Goal: Use online tool/utility: Use online tool/utility

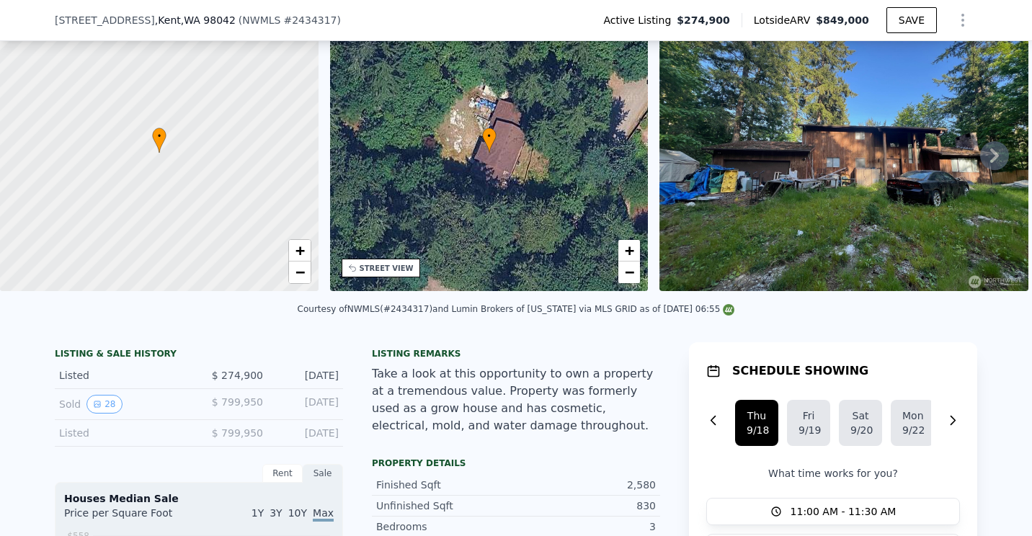
scroll to position [5, 0]
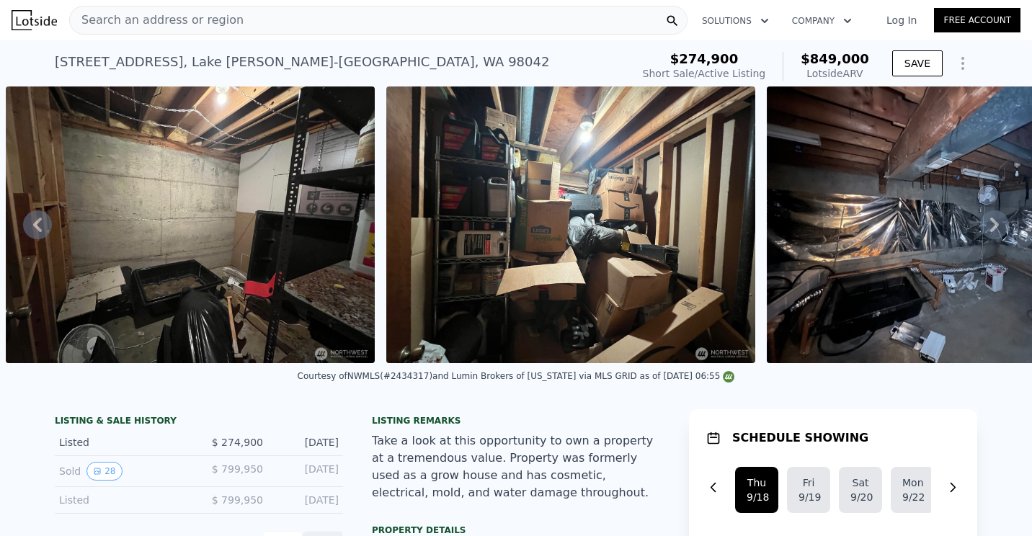
scroll to position [0, 7247]
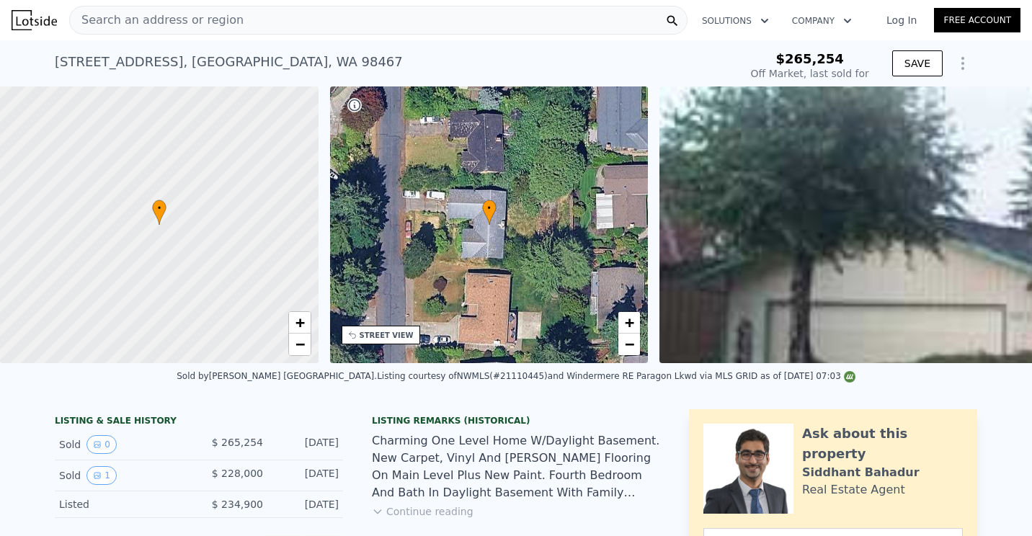
type input "$ 884,000"
type input "$ 573,913"
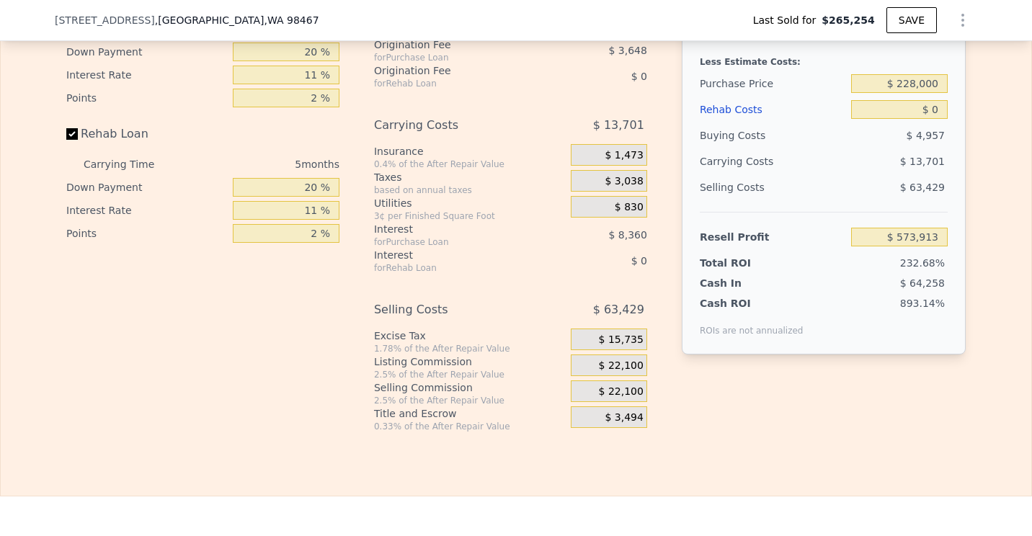
scroll to position [2301, 0]
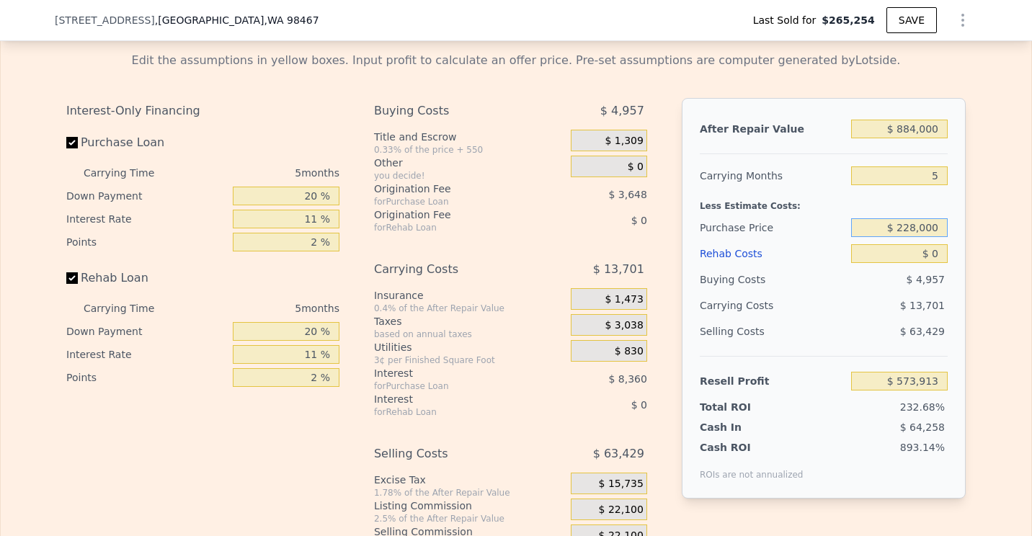
click at [912, 237] on input "$ 228,000" at bounding box center [899, 227] width 97 height 19
type input "$ 450,000"
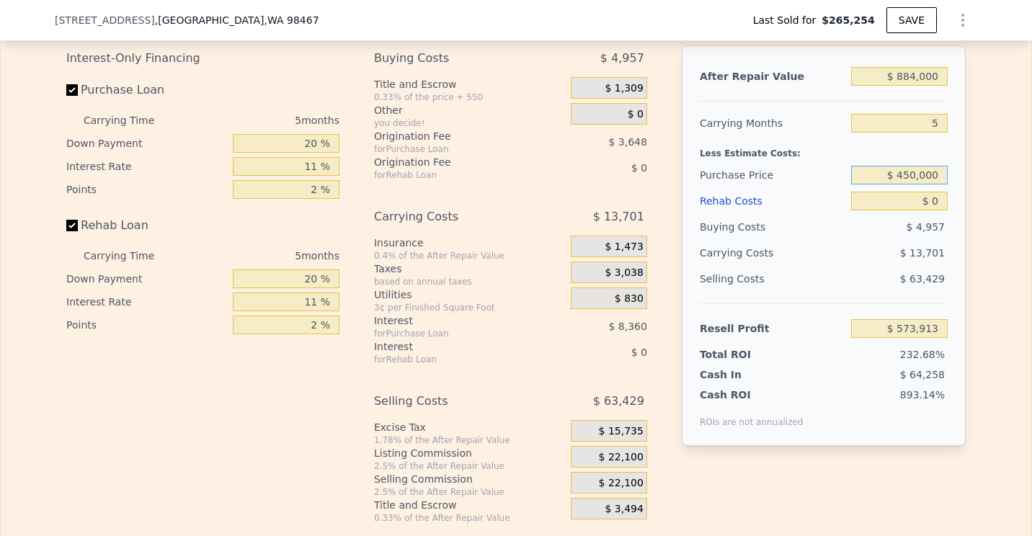
scroll to position [2445, 0]
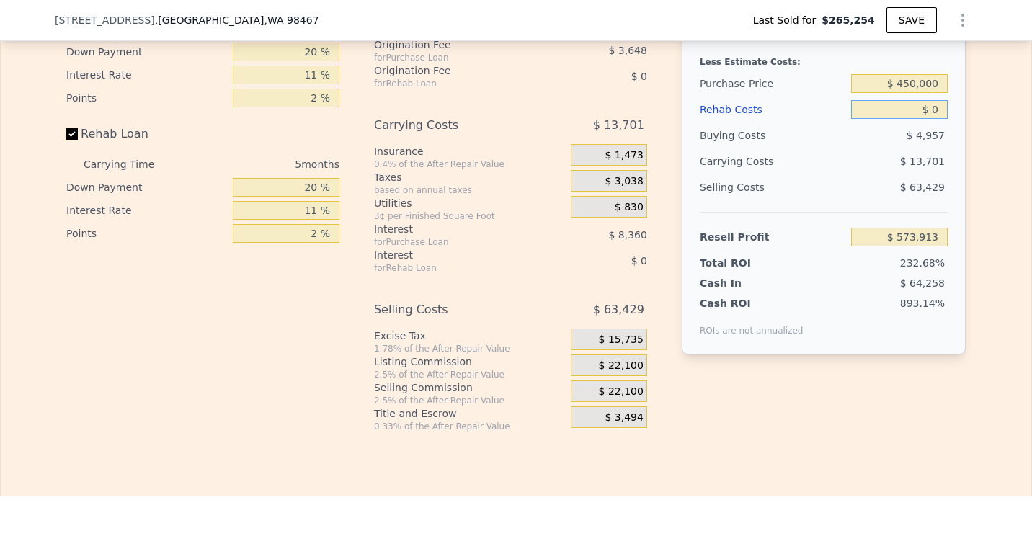
click at [933, 119] on input "$ 0" at bounding box center [899, 109] width 97 height 19
type input "$ 339,481"
type input "$ 010"
type input "$ 339,471"
type input "$ 0100"
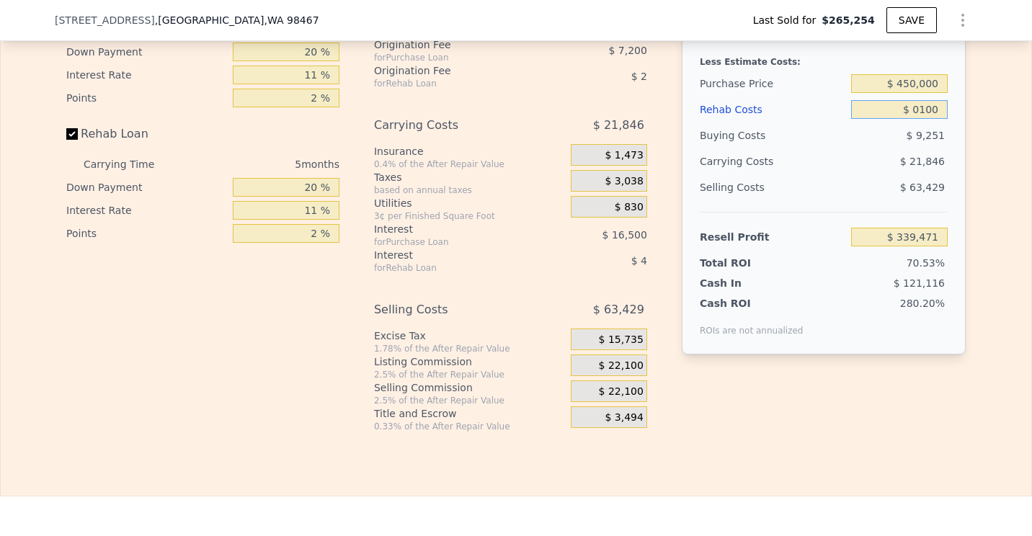
type input "$ 339,374"
type input "$ 01,000"
type input "$ 338,430"
type input "$ 0100,000"
type input "$ 234,216"
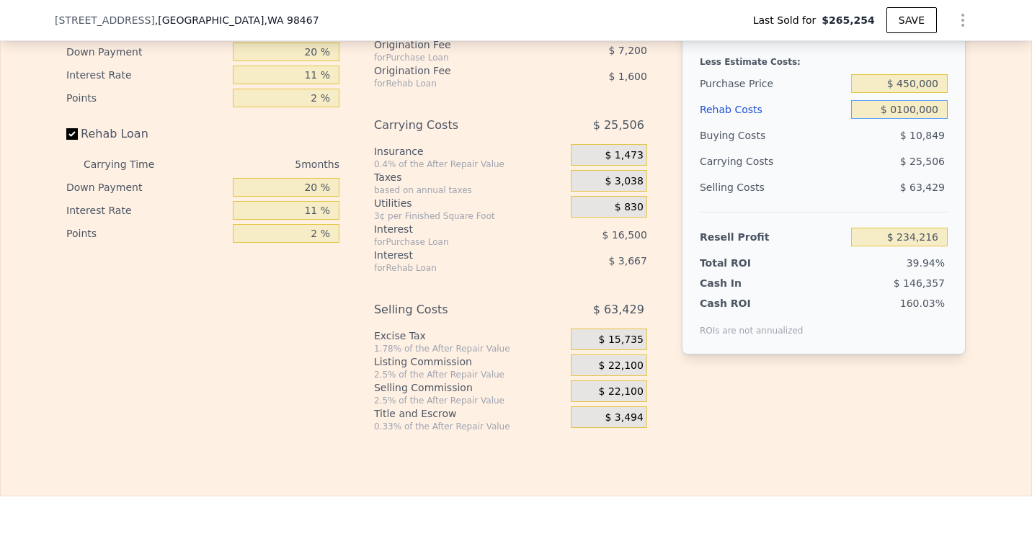
type input "$ 0100,000"
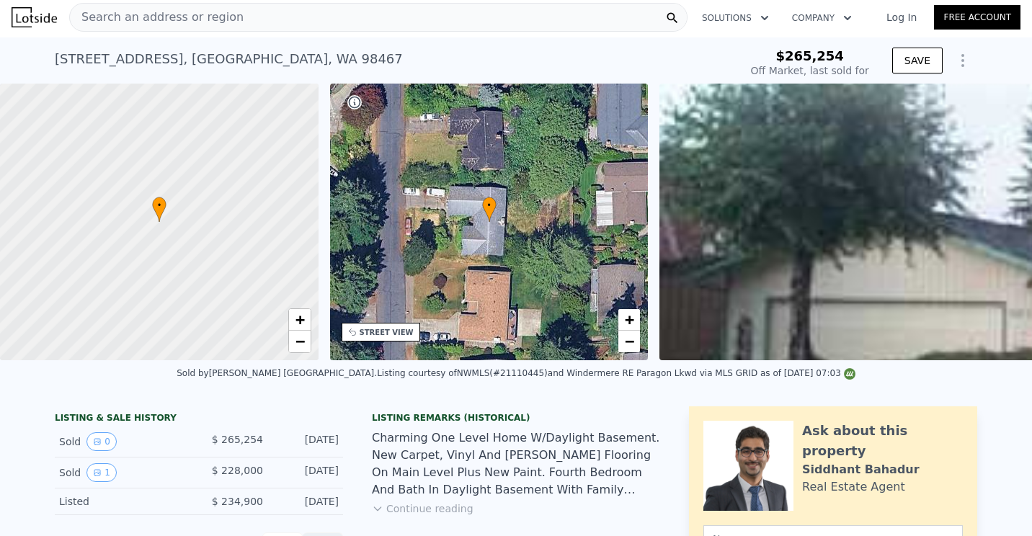
scroll to position [0, 0]
